Goal: Transaction & Acquisition: Book appointment/travel/reservation

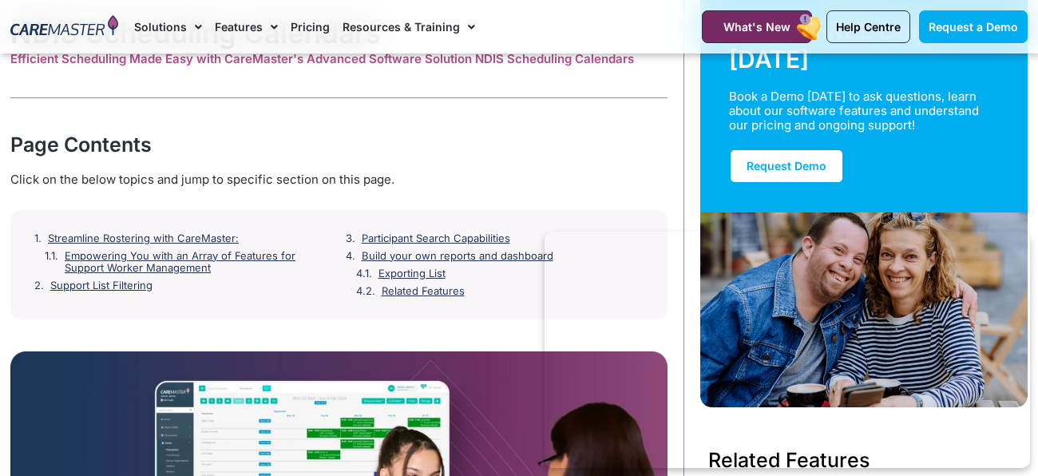
scroll to position [128, 0]
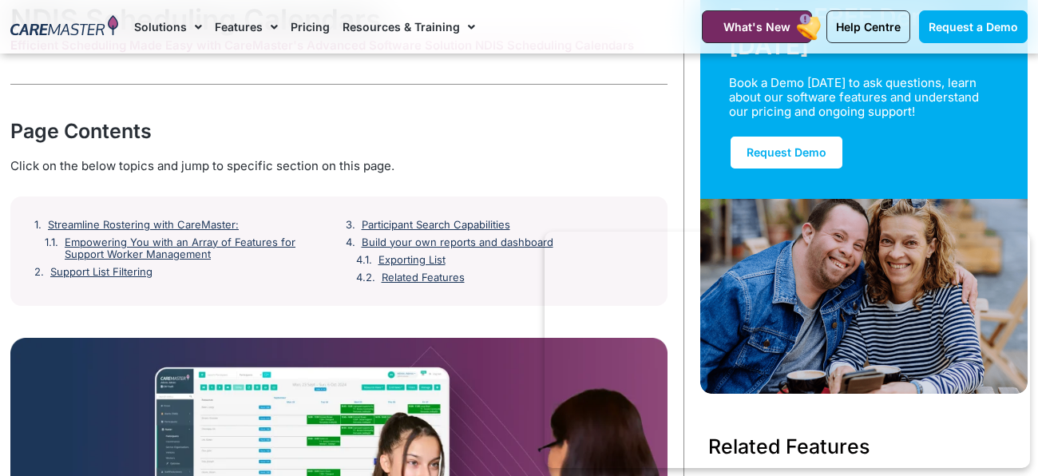
click at [390, 11] on link "Resources & Training" at bounding box center [408, 26] width 132 height 53
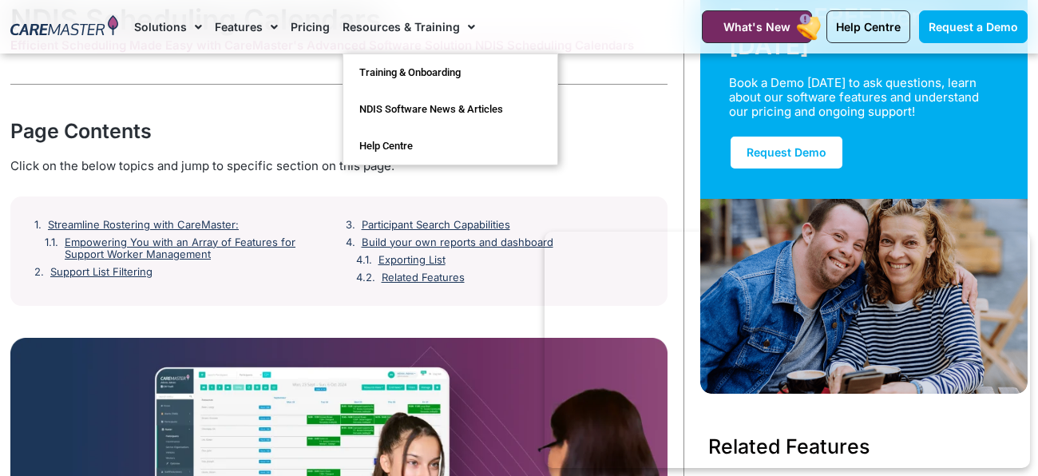
click at [390, 11] on link "Resources & Training" at bounding box center [408, 26] width 132 height 53
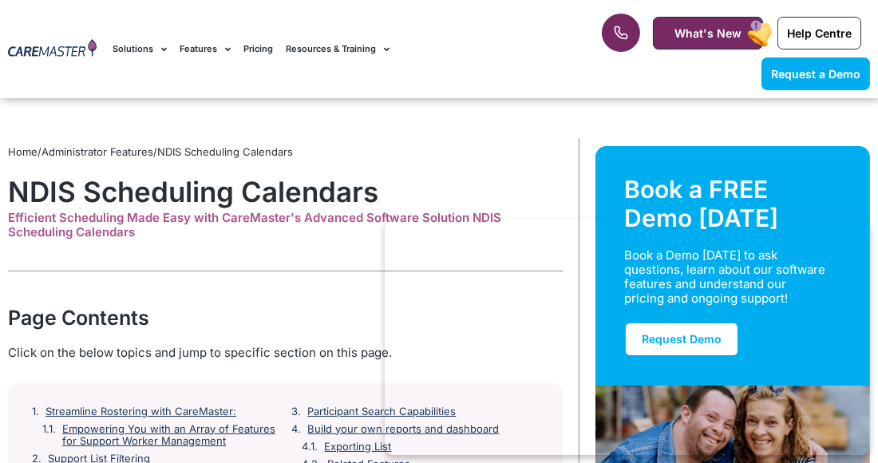
scroll to position [404, 0]
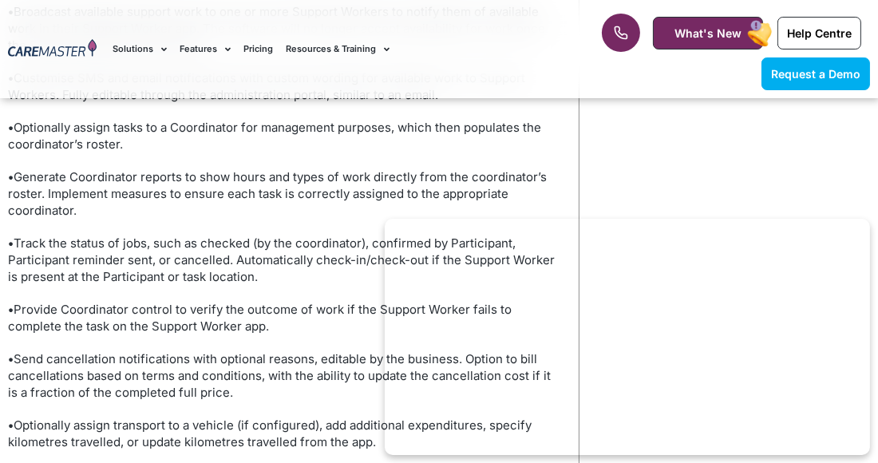
click at [483, 87] on div "Request a Demo Solutions AI Roster Optimiser NDIS Software for Small Providers …" at bounding box center [336, 49] width 463 height 98
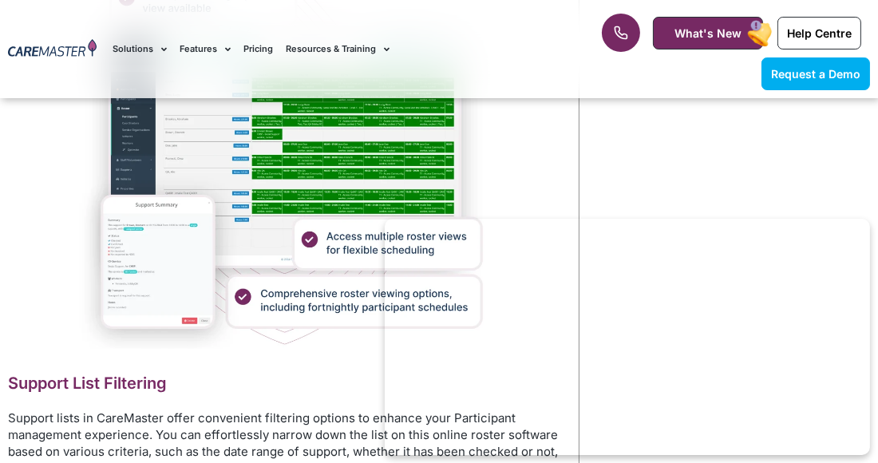
scroll to position [2844, 0]
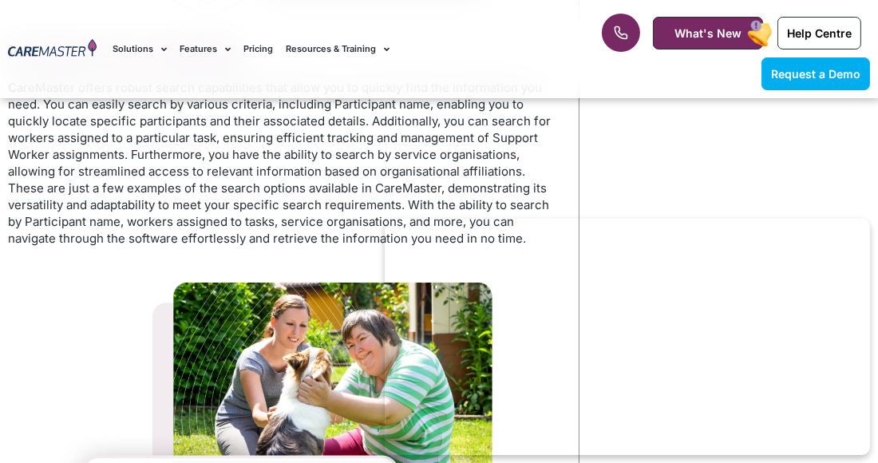
click at [480, 155] on p "CareMaster offers robust search capabilities that allow you to quickly find the…" at bounding box center [285, 163] width 555 height 168
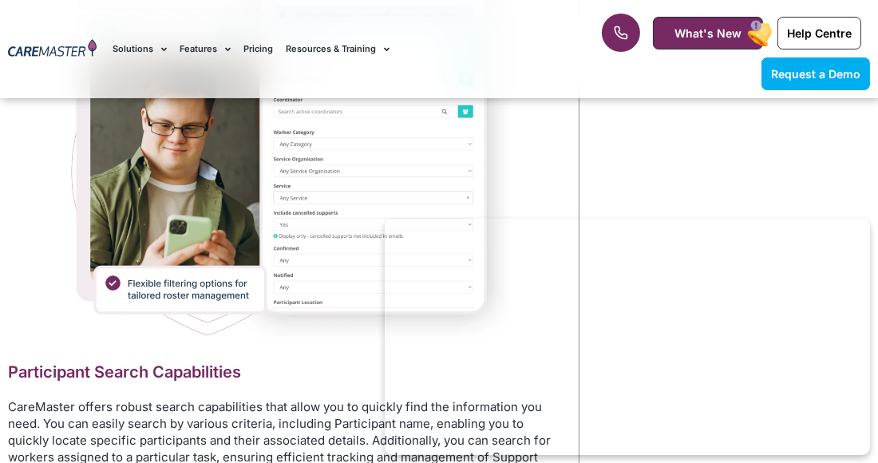
click at [479, 155] on img at bounding box center [286, 128] width 450 height 417
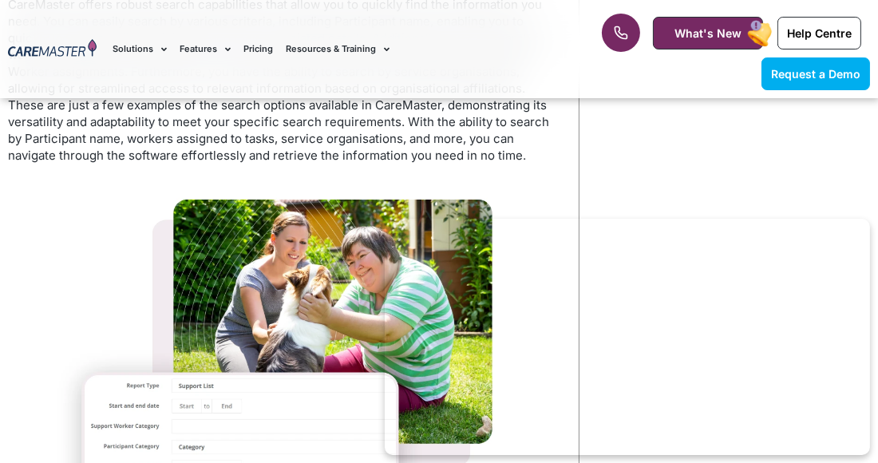
click at [483, 180] on img at bounding box center [285, 391] width 457 height 422
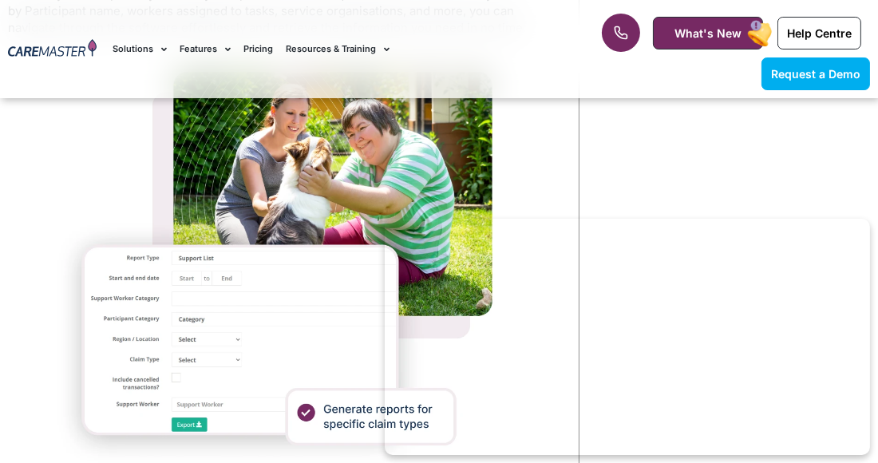
scroll to position [4056, 0]
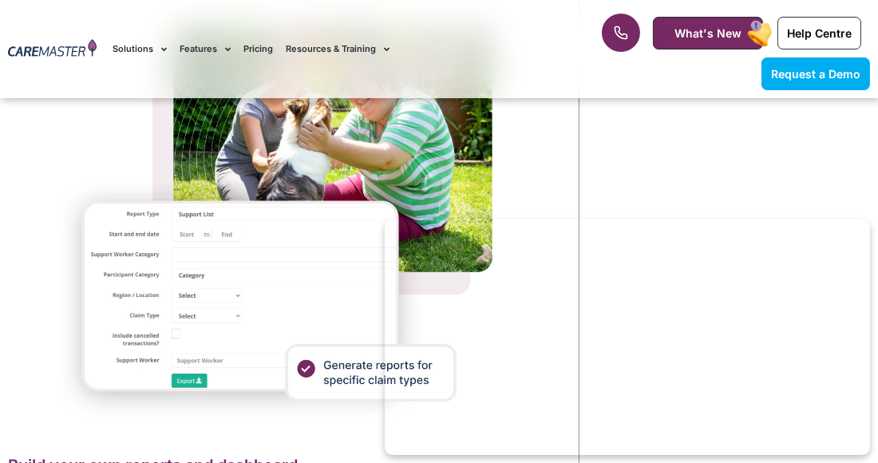
click at [483, 155] on img at bounding box center [285, 219] width 457 height 422
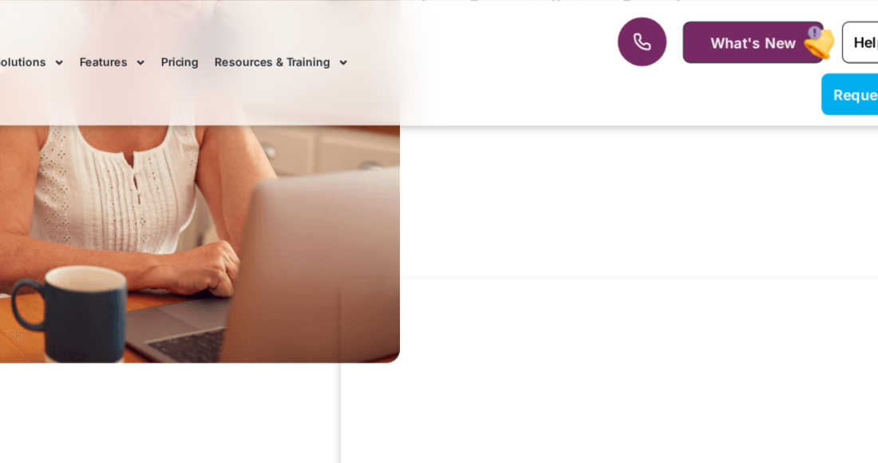
scroll to position [5204, 0]
